Goal: Task Accomplishment & Management: Manage account settings

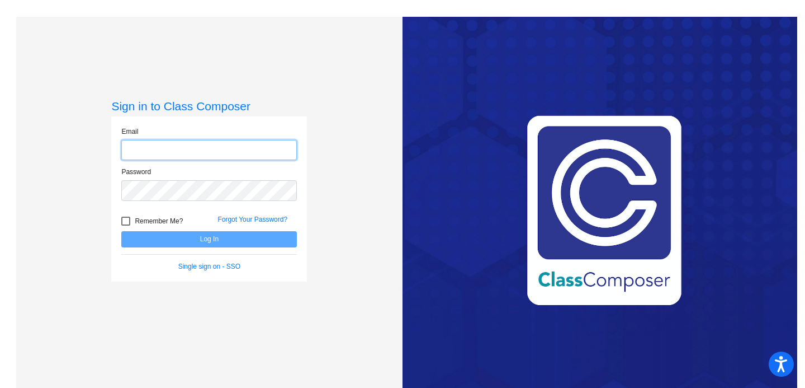
type input "[EMAIL_ADDRESS][DOMAIN_NAME]"
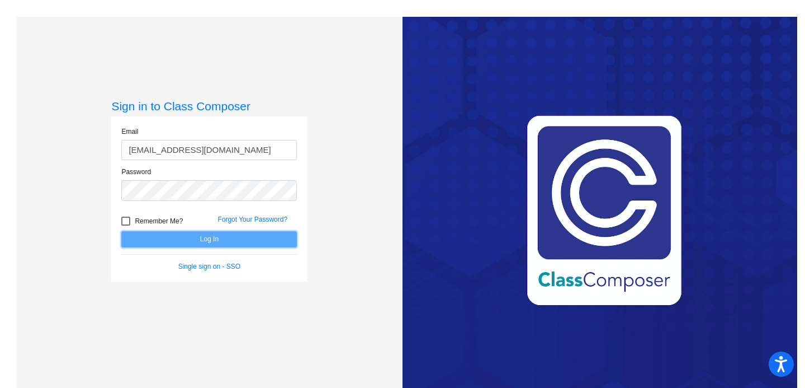
click at [210, 241] on button "Log In" at bounding box center [209, 239] width 176 height 16
click at [209, 241] on mat-sidenav-content "Sign in to Class Composer Email [EMAIL_ADDRESS][DOMAIN_NAME] Password Remember …" at bounding box center [402, 194] width 805 height 388
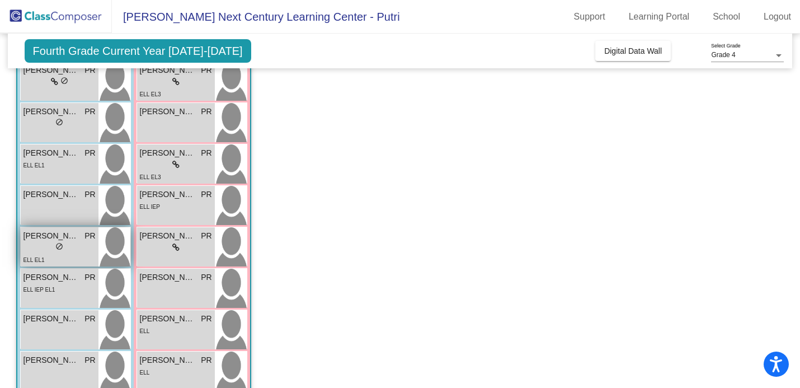
scroll to position [219, 0]
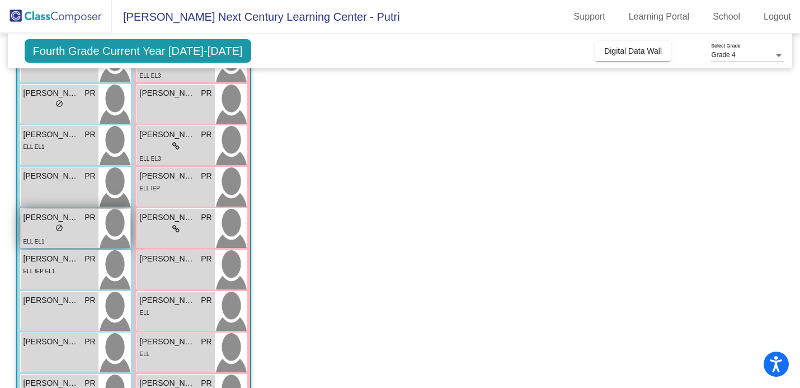
click at [46, 230] on div "lock do_not_disturb_alt" at bounding box center [59, 229] width 72 height 12
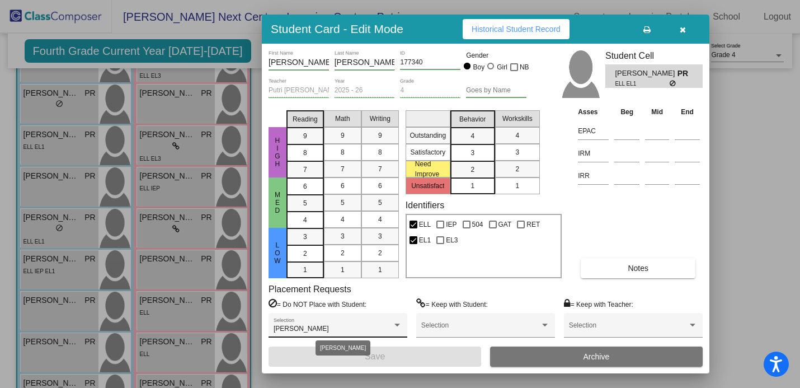
click at [356, 330] on div "[PERSON_NAME]" at bounding box center [332, 329] width 119 height 8
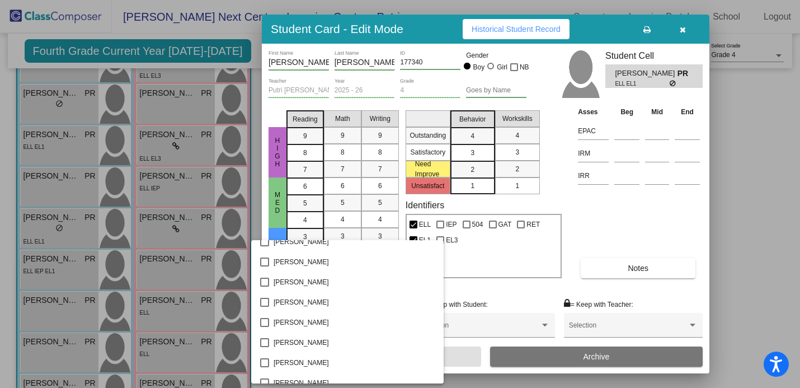
scroll to position [0, 0]
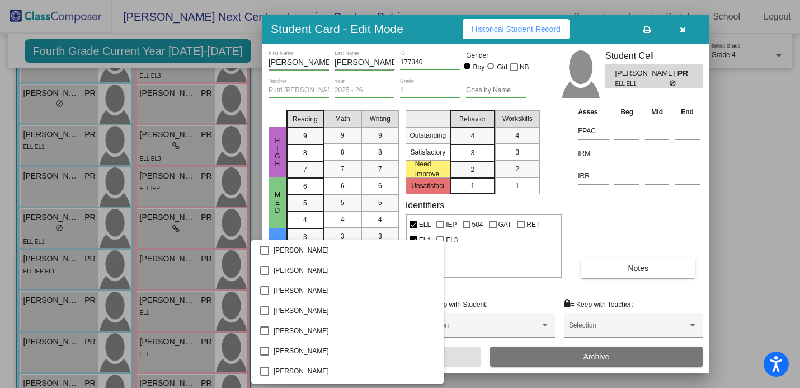
click at [478, 285] on div at bounding box center [400, 194] width 800 height 388
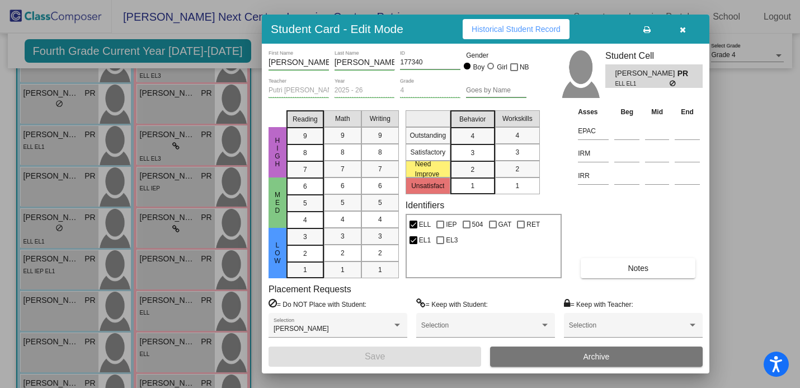
click at [676, 257] on div "Asses Beg Mid End EPAC IRM IRR Notes" at bounding box center [638, 192] width 127 height 172
click at [672, 273] on button "Notes" at bounding box center [637, 268] width 115 height 20
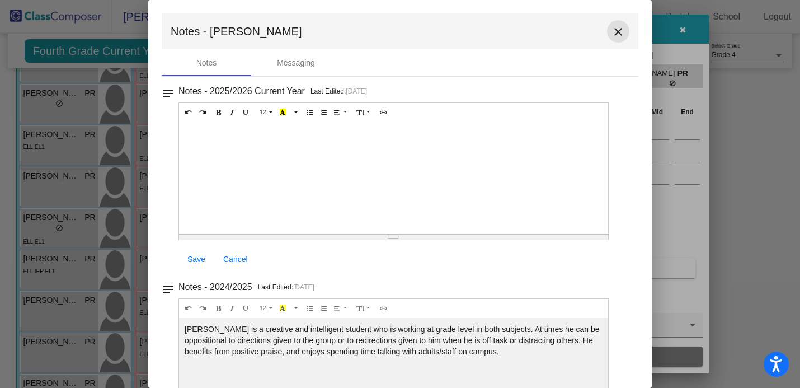
click at [611, 35] on mat-icon "close" at bounding box center [617, 31] width 13 height 13
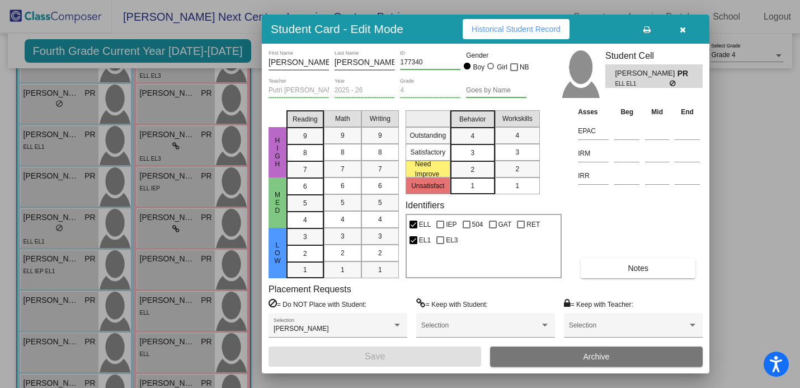
click at [508, 39] on div "Student Card - Edit Mode Historical Student Record" at bounding box center [485, 29] width 447 height 29
click at [508, 27] on span "Historical Student Record" at bounding box center [515, 29] width 89 height 9
click at [684, 27] on icon "button" at bounding box center [682, 30] width 6 height 8
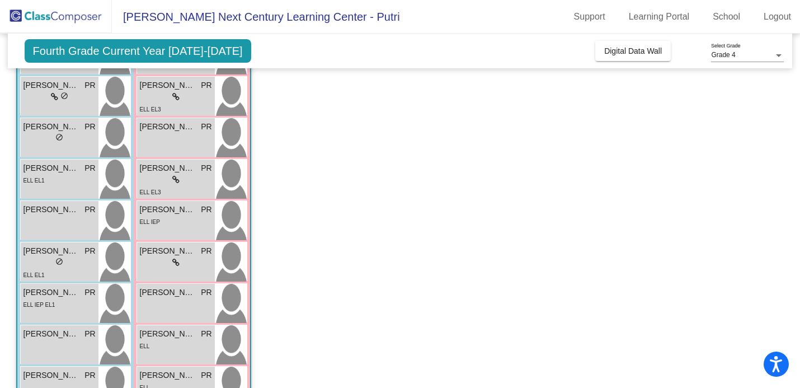
scroll to position [199, 0]
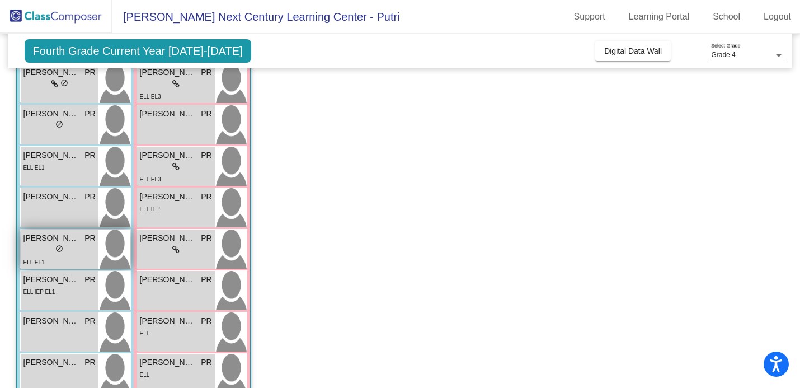
click at [38, 256] on div "ELL EL1" at bounding box center [33, 262] width 21 height 12
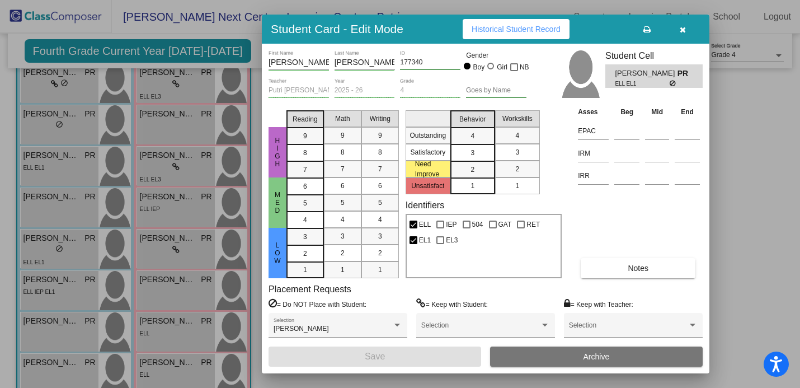
click at [626, 268] on button "Notes" at bounding box center [637, 268] width 115 height 20
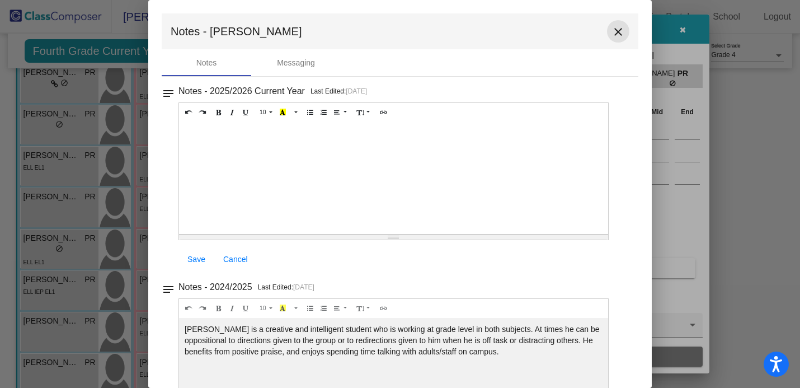
click at [612, 31] on mat-icon "close" at bounding box center [617, 31] width 13 height 13
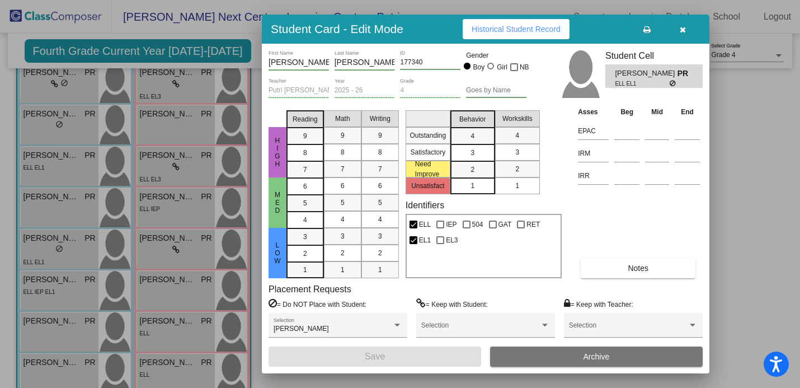
click at [509, 36] on button "Historical Student Record" at bounding box center [515, 29] width 107 height 20
click at [689, 26] on button "button" at bounding box center [682, 29] width 36 height 20
